Goal: Book appointment/travel/reservation

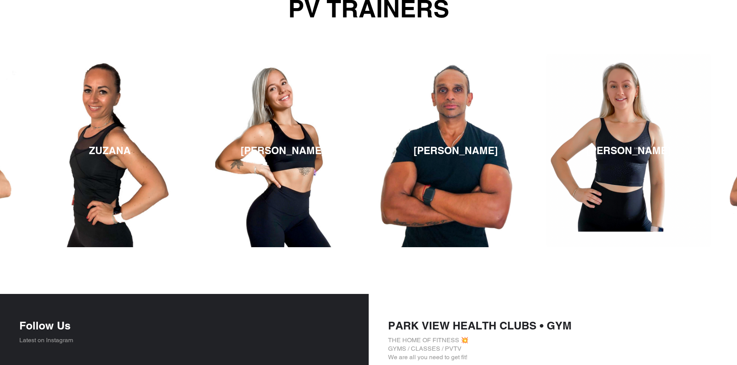
scroll to position [1327, 0]
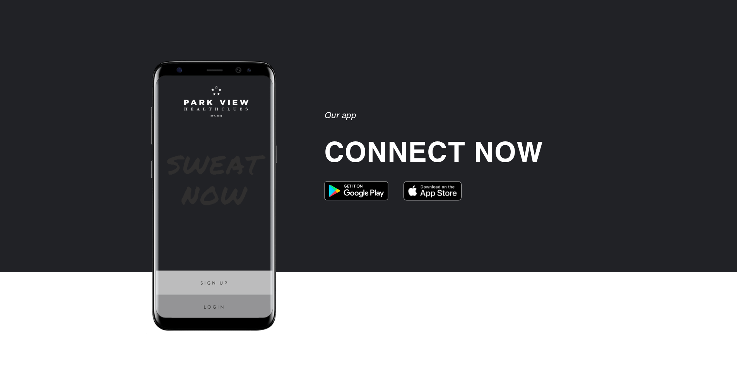
scroll to position [1698, 0]
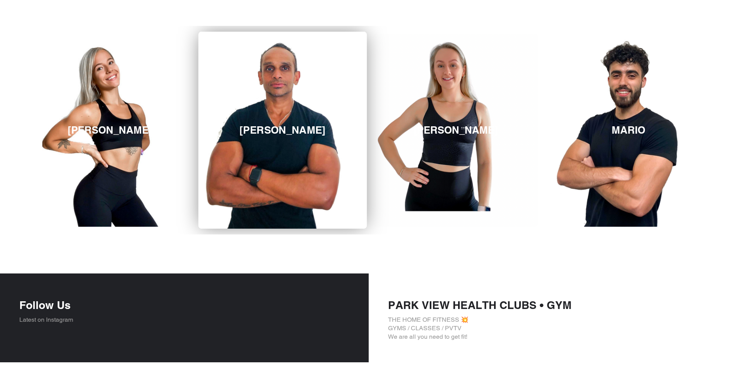
scroll to position [1252, 0]
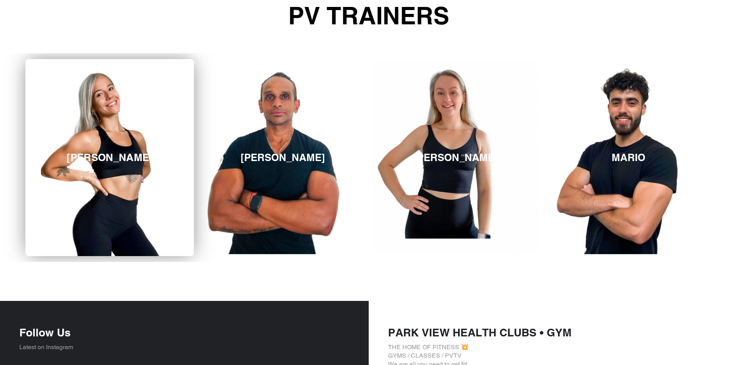
scroll to position [1248, 0]
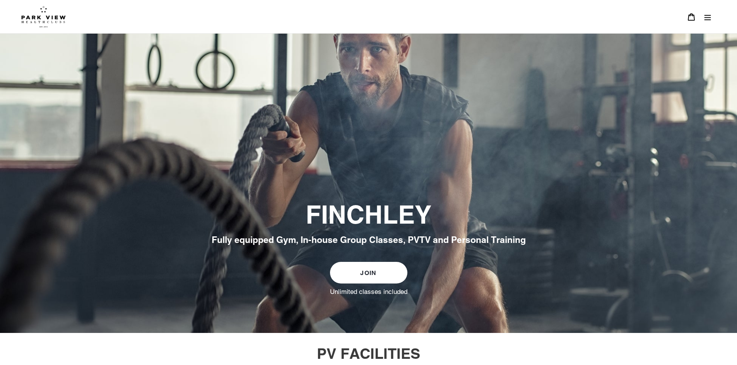
click at [709, 18] on icon "Menu" at bounding box center [707, 17] width 7 height 5
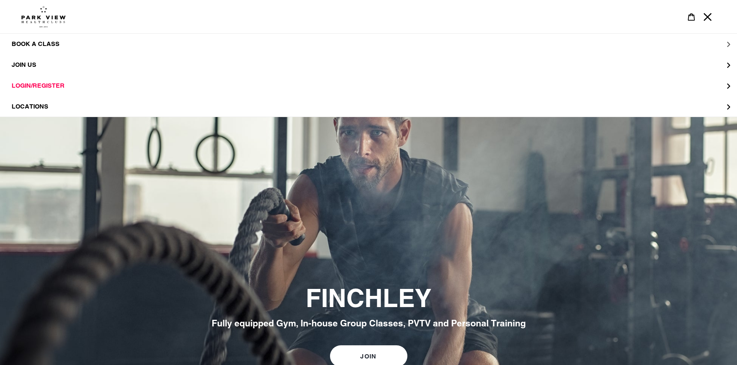
click at [33, 43] on span "BOOK A CLASS" at bounding box center [36, 44] width 48 height 8
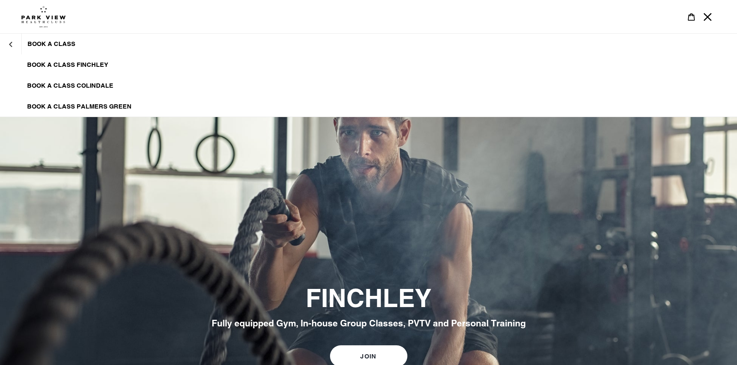
click at [36, 62] on span "BOOK A CLASS FINCHLEY" at bounding box center [67, 65] width 81 height 8
